Goal: Find contact information: Find contact information

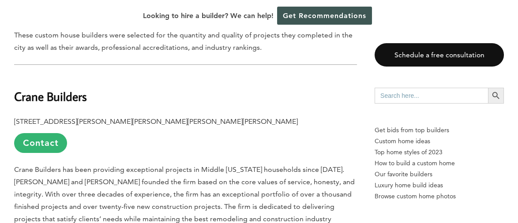
scroll to position [573, 0]
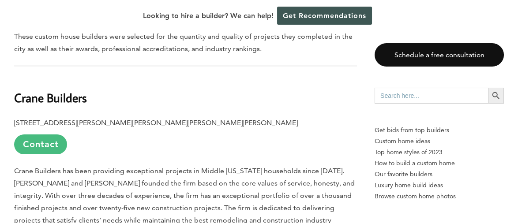
click at [52, 134] on link "Contact" at bounding box center [40, 144] width 53 height 20
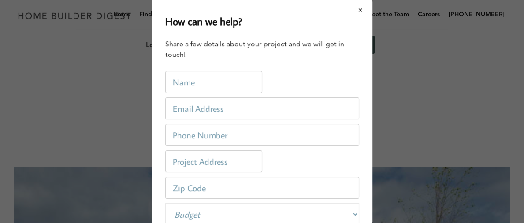
click at [358, 9] on button "Close modal" at bounding box center [360, 10] width 23 height 19
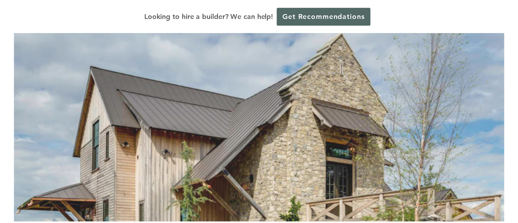
scroll to position [9, 0]
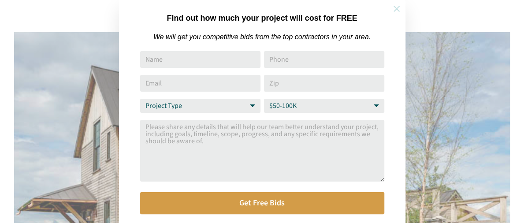
click at [398, 6] on icon at bounding box center [397, 9] width 6 height 6
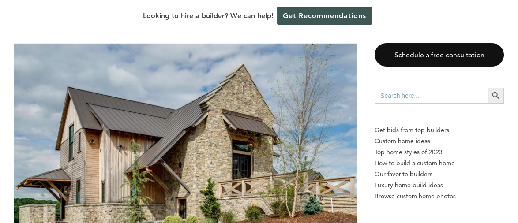
scroll to position [4805, 0]
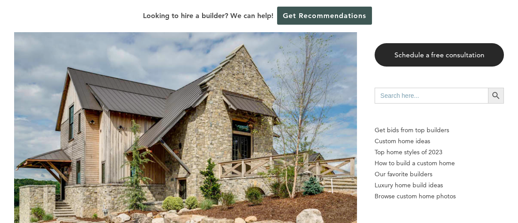
click at [441, 48] on link "Schedule a free consultation" at bounding box center [438, 54] width 129 height 23
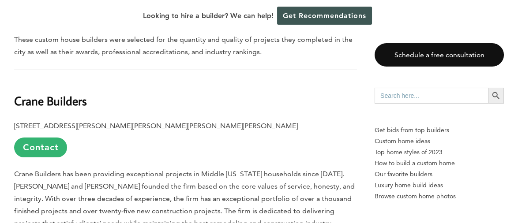
scroll to position [573, 0]
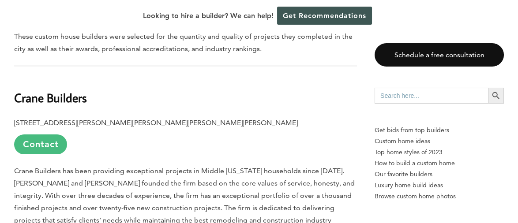
click at [47, 134] on link "Contact" at bounding box center [40, 144] width 53 height 20
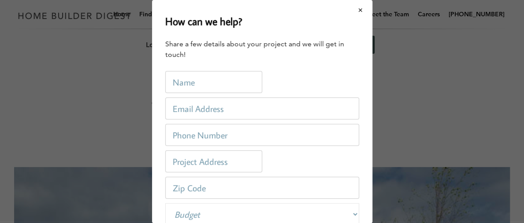
click at [355, 9] on button "Close modal" at bounding box center [360, 10] width 23 height 19
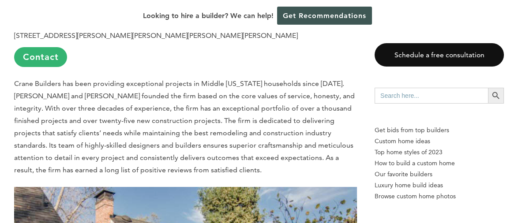
scroll to position [661, 0]
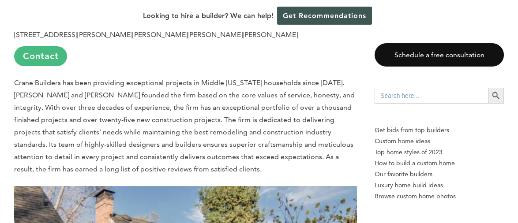
click at [45, 46] on link "Contact" at bounding box center [40, 56] width 53 height 20
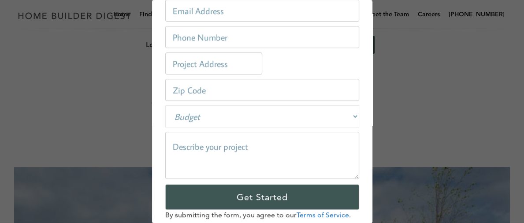
scroll to position [103, 0]
